Goal: Task Accomplishment & Management: Use online tool/utility

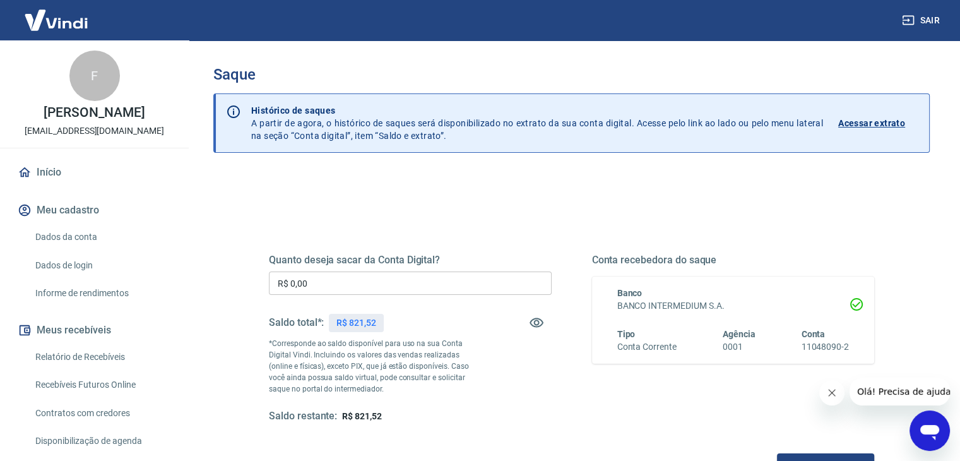
click at [544, 279] on input "R$ 0,00" at bounding box center [410, 282] width 283 height 23
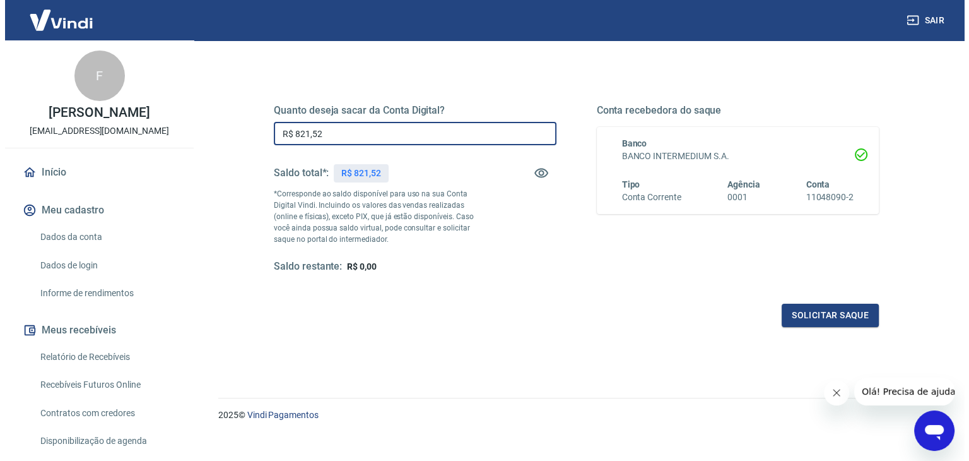
scroll to position [163, 0]
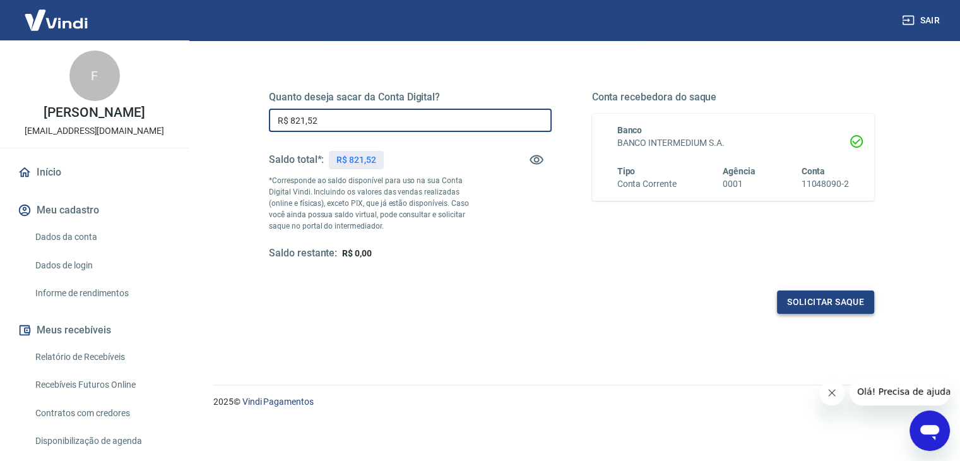
type input "R$ 821,52"
click at [849, 298] on button "Solicitar saque" at bounding box center [825, 301] width 97 height 23
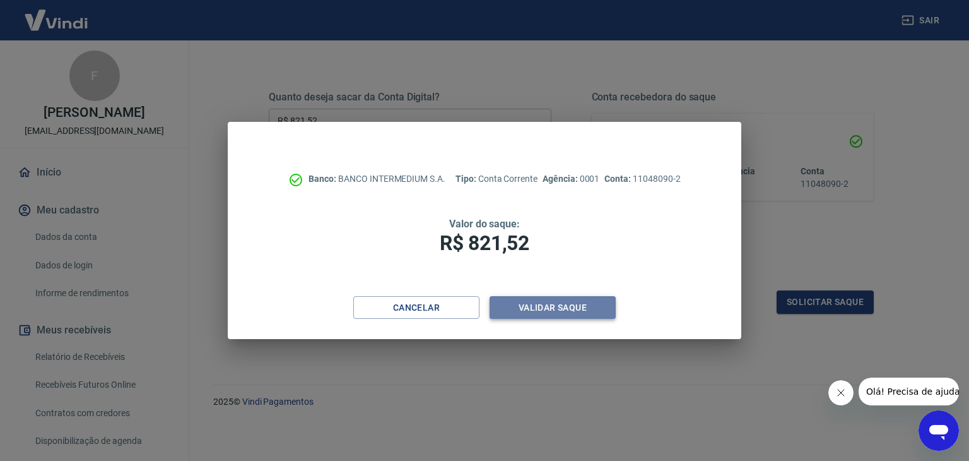
click at [583, 315] on button "Validar saque" at bounding box center [553, 307] width 126 height 23
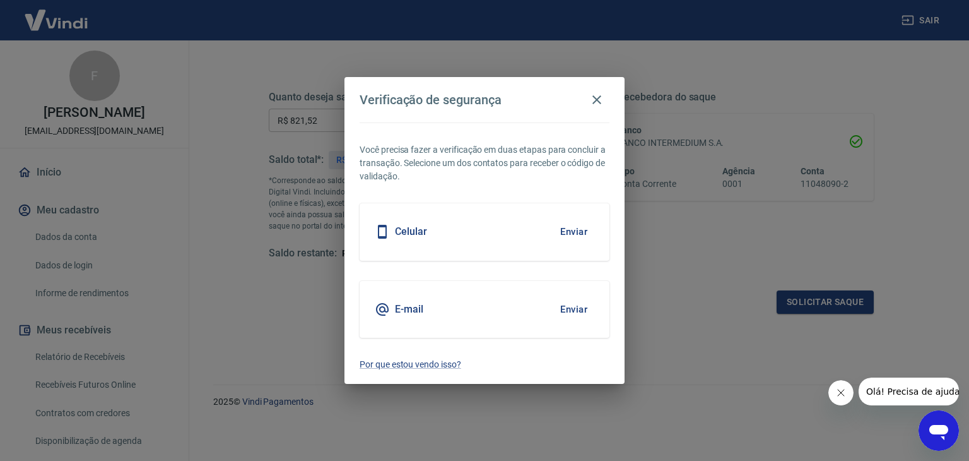
click at [599, 311] on div "E-mail Enviar" at bounding box center [485, 309] width 250 height 57
click at [589, 306] on button "Enviar" at bounding box center [573, 309] width 41 height 26
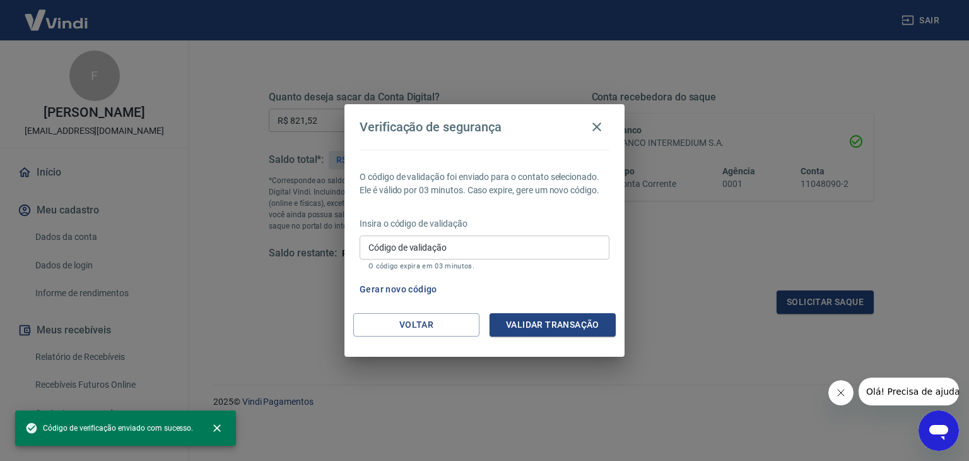
click at [572, 243] on input "Código de validação" at bounding box center [485, 246] width 250 height 23
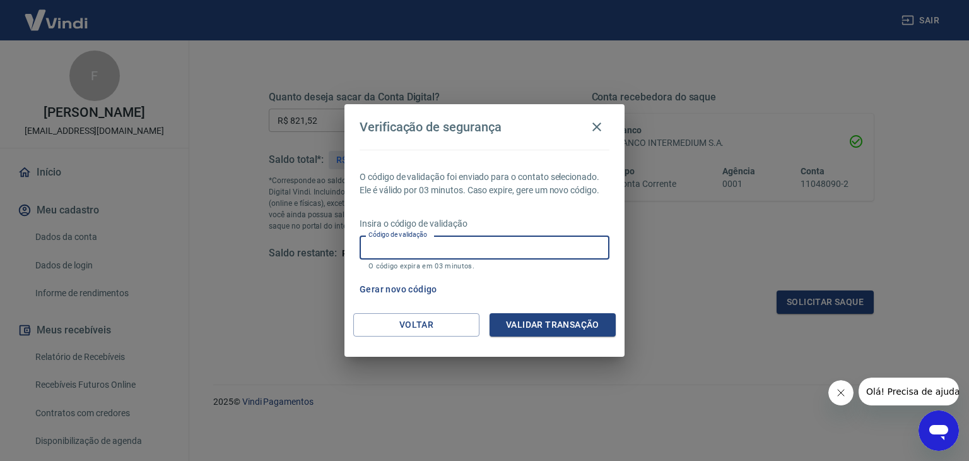
paste input "262969"
type input "262969"
click at [607, 327] on button "Validar transação" at bounding box center [553, 324] width 126 height 23
